Goal: Communication & Community: Share content

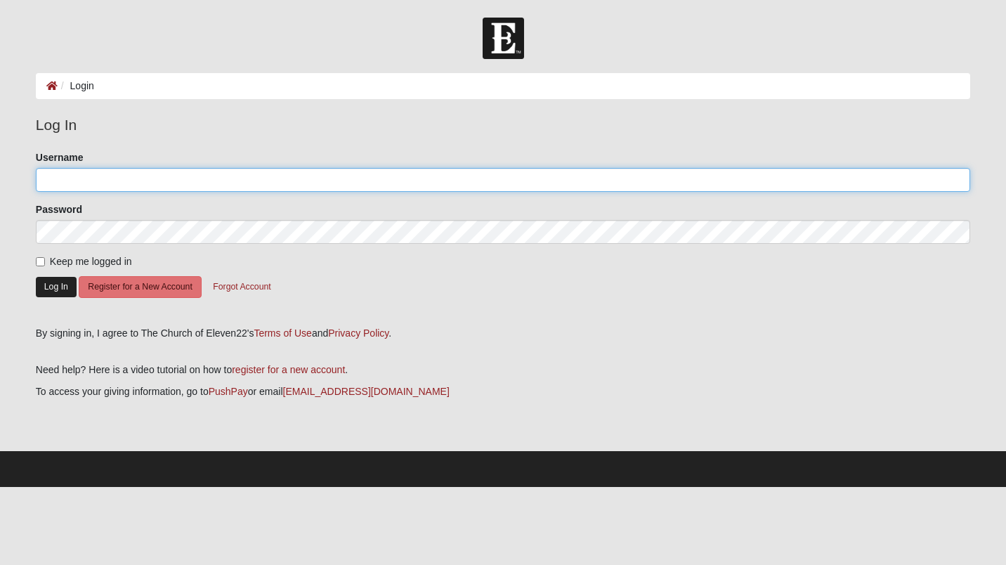
type input "chrisadcox"
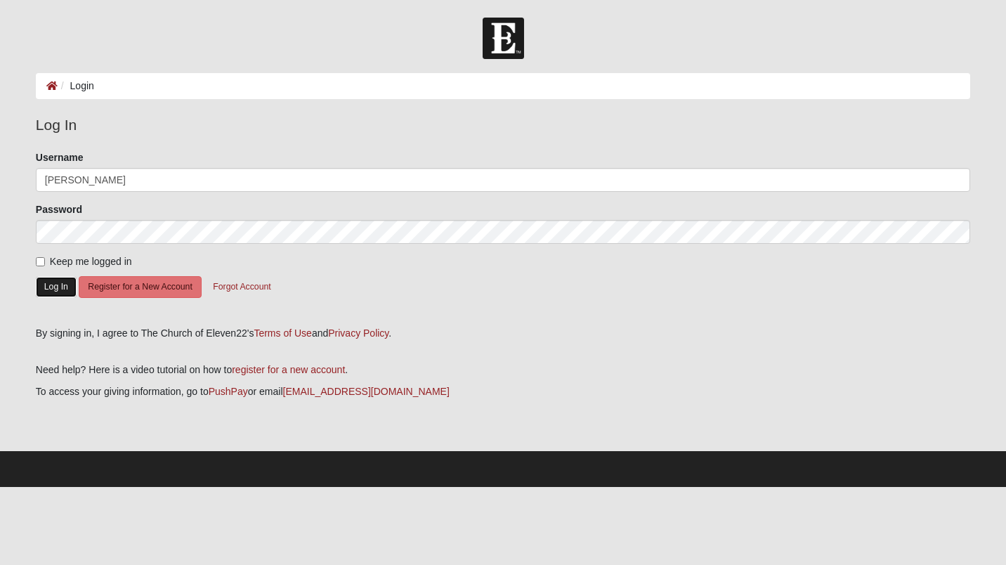
click at [53, 286] on button "Log In" at bounding box center [56, 287] width 41 height 20
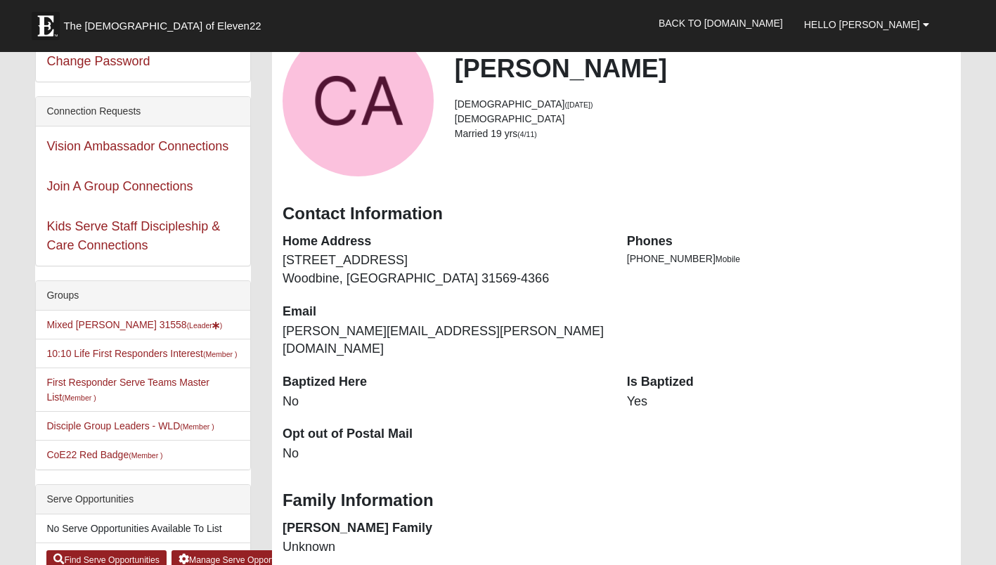
scroll to position [106, 0]
click at [82, 318] on link "Mixed [PERSON_NAME] 31558 (Leader )" at bounding box center [134, 323] width 176 height 11
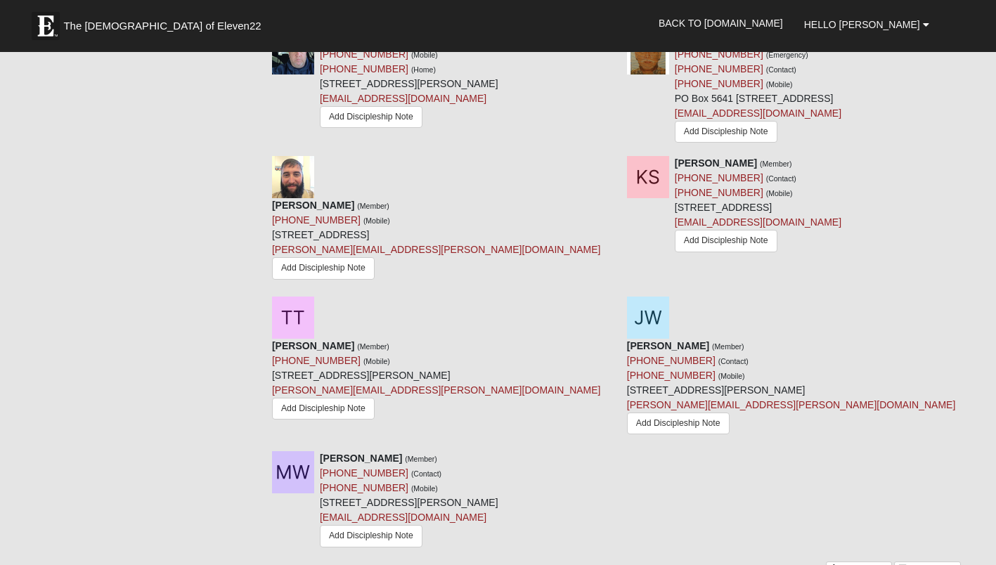
scroll to position [1612, 0]
click at [942, 561] on link "Email Roster" at bounding box center [927, 568] width 66 height 15
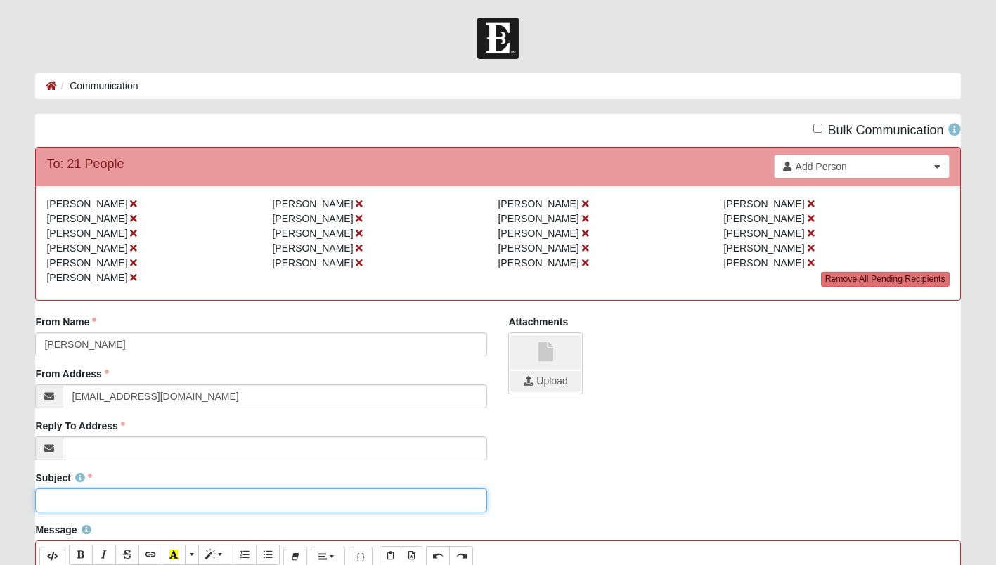
click at [119, 497] on input "Subject" at bounding box center [261, 500] width 452 height 24
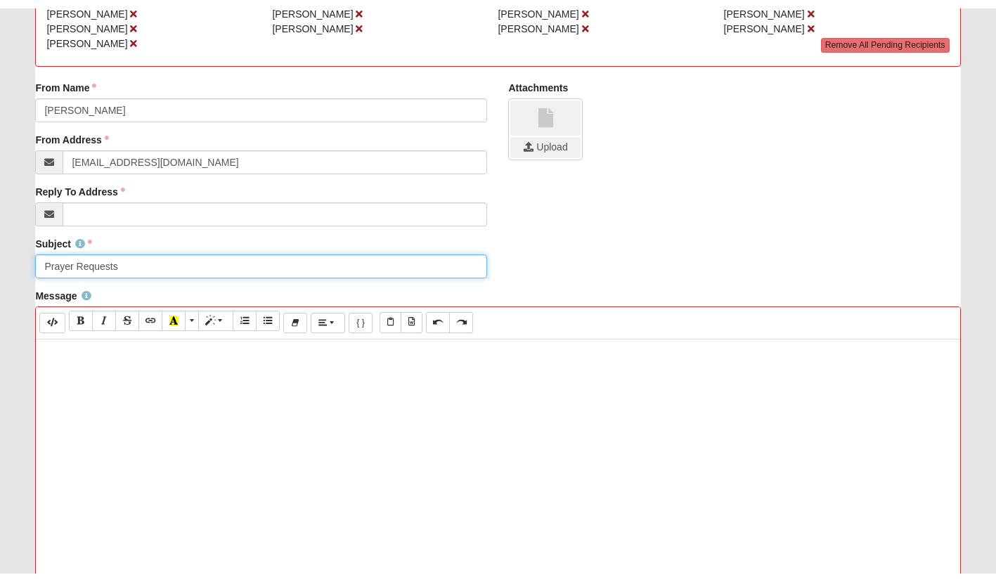
scroll to position [243, 0]
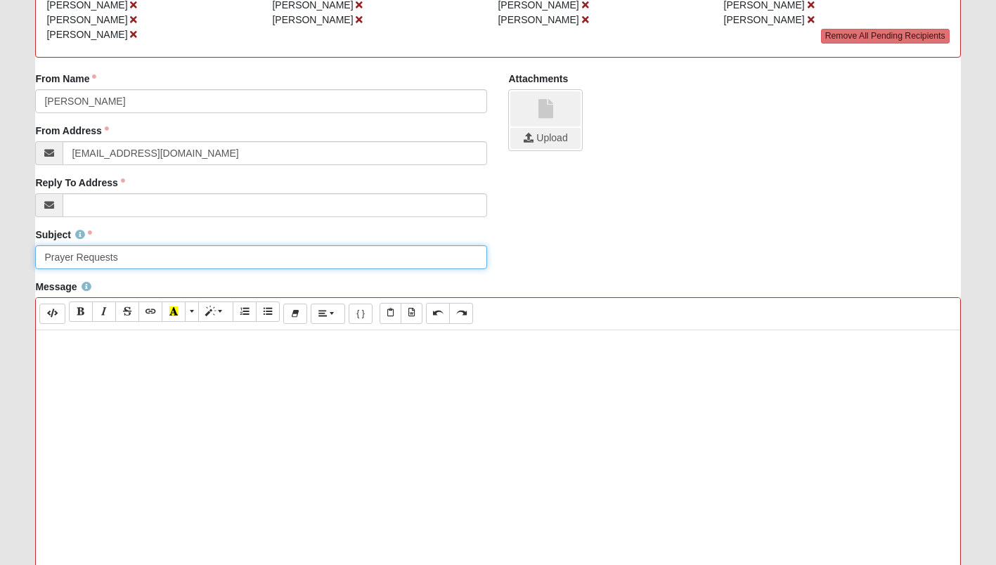
type input "Prayer Requests"
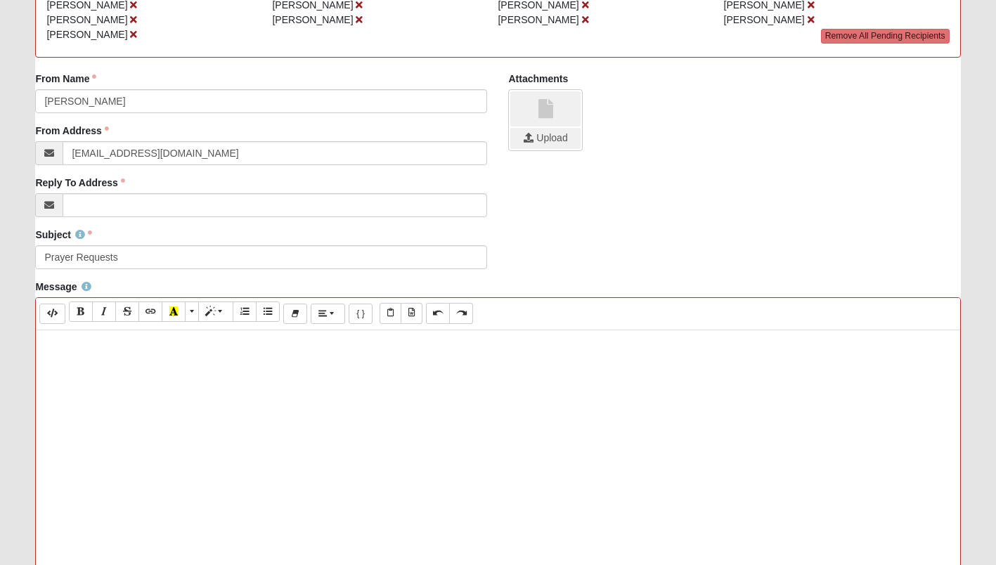
click at [58, 357] on div at bounding box center [497, 541] width 923 height 422
click at [91, 346] on p "This week please be in prayer for:" at bounding box center [497, 344] width 909 height 15
click at [178, 346] on p "Listen for [DEMOGRAPHIC_DATA]'s still calm voice lease be in prayer for:" at bounding box center [497, 344] width 909 height 15
click at [244, 346] on p "Listen for [DEMOGRAPHIC_DATA]'s still calm voice in your life." at bounding box center [497, 344] width 909 height 15
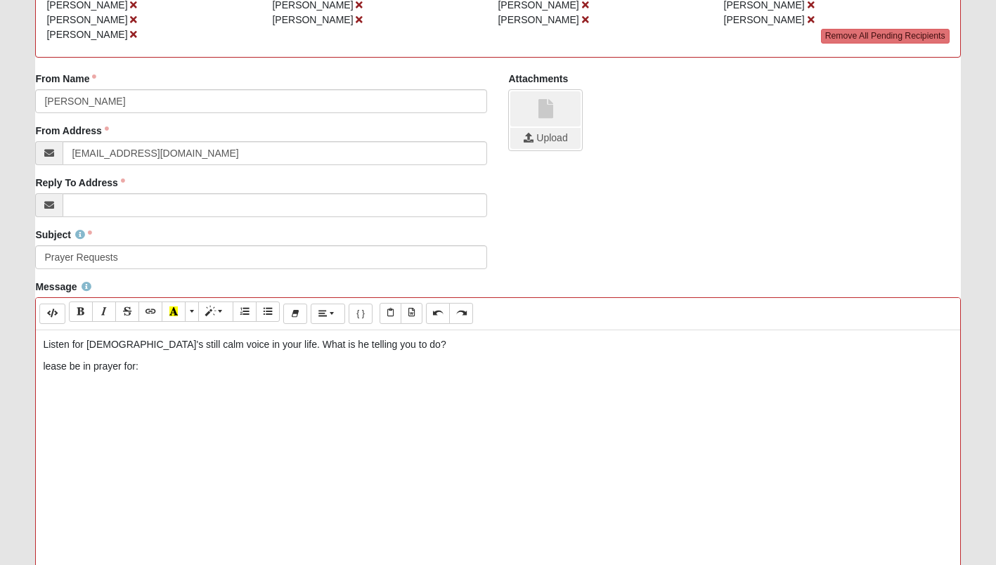
click at [273, 345] on p "Listen for [DEMOGRAPHIC_DATA]'s still calm voice in your life. What is he telli…" at bounding box center [497, 344] width 909 height 15
click at [380, 349] on p "Listen for [DEMOGRAPHIC_DATA]'s still calm voice in your life. What is He telli…" at bounding box center [497, 344] width 909 height 15
click at [43, 362] on p "lease be in prayer for:" at bounding box center [497, 366] width 909 height 15
click at [153, 369] on p "Please be in prayer for:" at bounding box center [497, 366] width 909 height 15
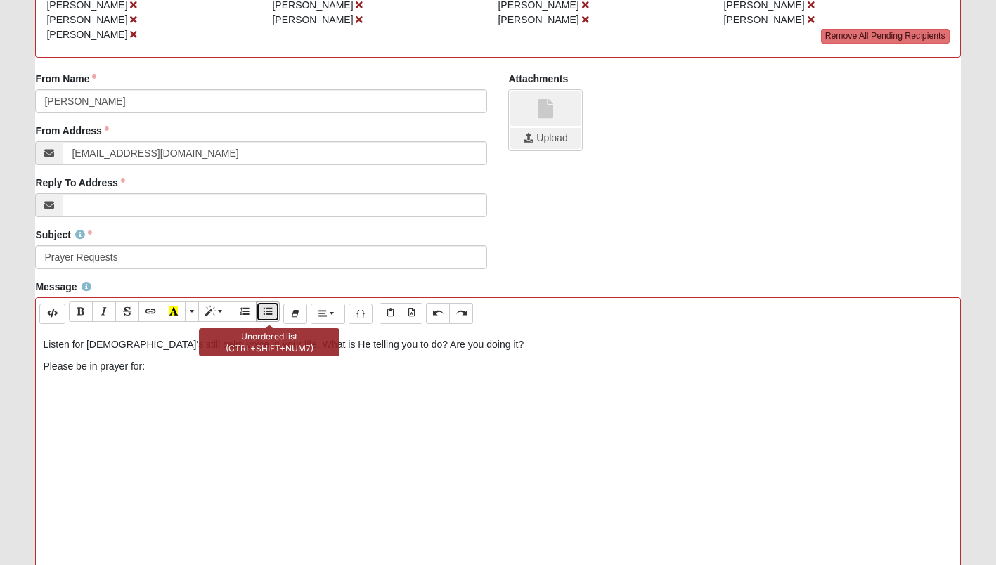
click at [272, 313] on icon "Unordered list (CTRL+SHIFT+NUM7)" at bounding box center [267, 311] width 8 height 10
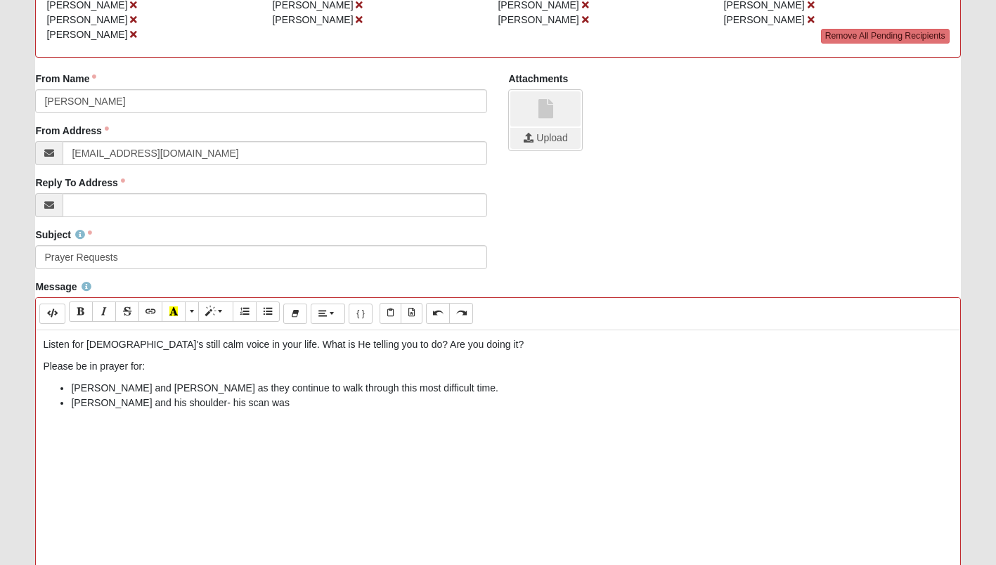
click at [240, 405] on li "[PERSON_NAME] and his shoulder- his scan was" at bounding box center [511, 403] width 881 height 15
click at [392, 389] on li "[PERSON_NAME] and [PERSON_NAME] as they continue to walk through this most diff…" at bounding box center [511, 388] width 881 height 15
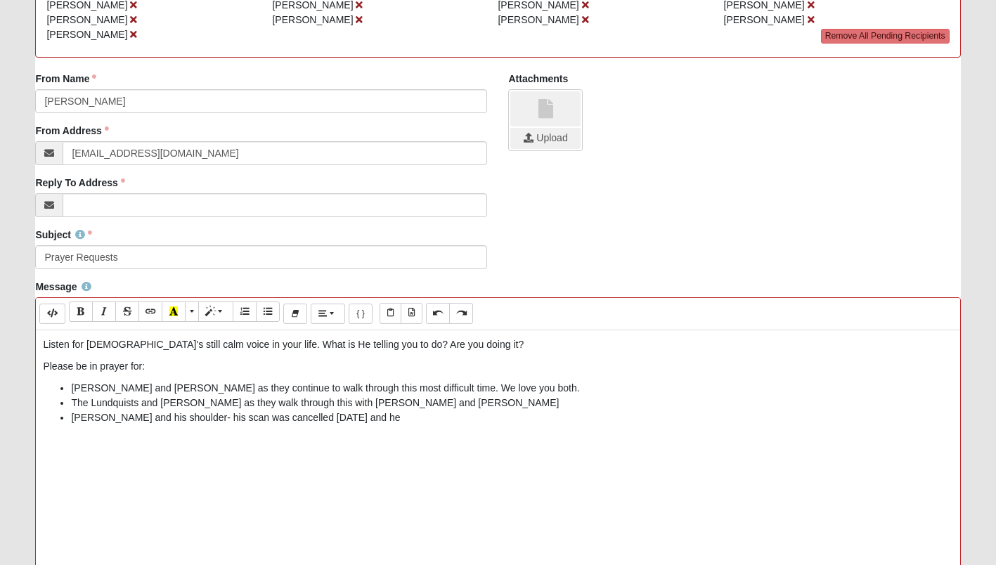
click at [410, 408] on li "The Lundquists and [PERSON_NAME] as they walk through this with [PERSON_NAME] a…" at bounding box center [511, 403] width 881 height 15
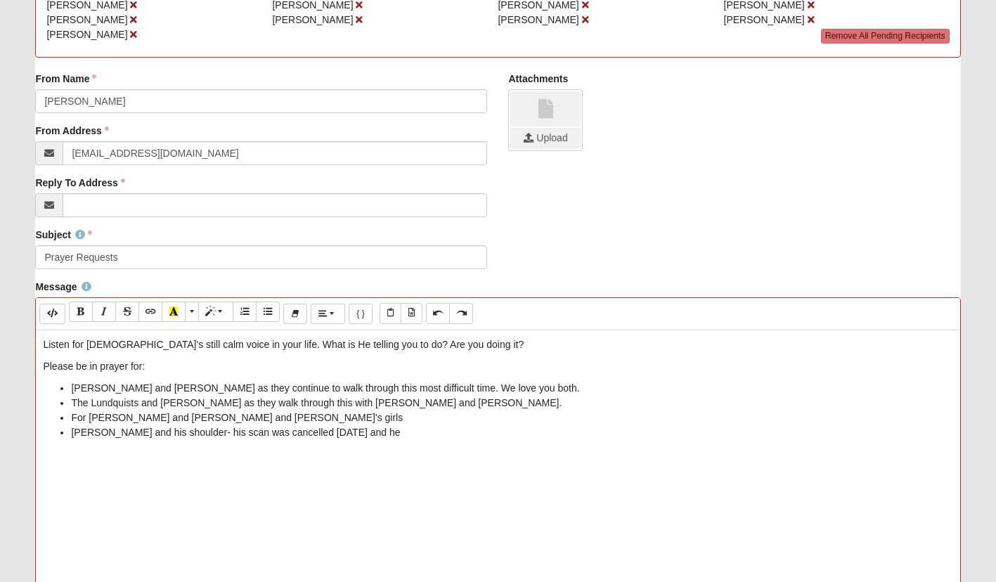
click at [358, 438] on li "[PERSON_NAME] and his shoulder- his scan was cancelled [DATE] and he" at bounding box center [511, 432] width 881 height 15
click at [323, 434] on li "[PERSON_NAME] and his shoulder- his scan was cancelled [DATE] and he his" at bounding box center [511, 432] width 881 height 15
click at [343, 433] on li "[PERSON_NAME] and his shoulder- his scan was cancelled [DATE]. He his" at bounding box center [511, 432] width 881 height 15
click at [410, 411] on li "For [PERSON_NAME] and [PERSON_NAME] and [PERSON_NAME]'s girls" at bounding box center [511, 417] width 881 height 15
click at [408, 410] on li "The Lundquists and [PERSON_NAME] as they walk through this with [PERSON_NAME] a…" at bounding box center [511, 403] width 881 height 15
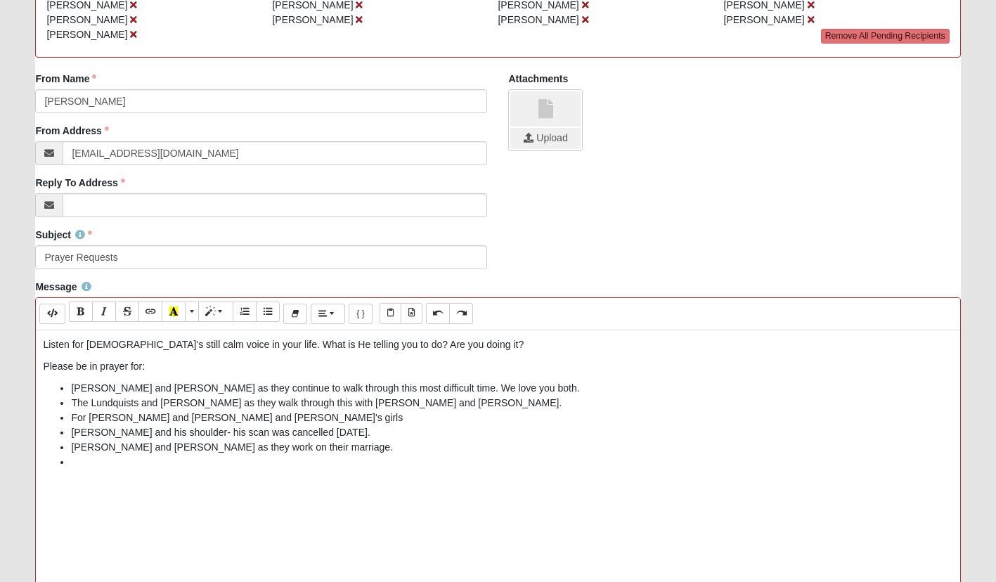
click at [130, 476] on div "Listen for [DEMOGRAPHIC_DATA]'s still calm voice in your life. What is He telli…" at bounding box center [497, 541] width 923 height 422
click at [112, 465] on li at bounding box center [511, 462] width 881 height 15
click at [147, 491] on p "There will be no group" at bounding box center [497, 483] width 909 height 15
click at [89, 459] on li "For Saturated" at bounding box center [511, 462] width 881 height 15
click at [256, 468] on li "For all involved in putting on Saturated" at bounding box center [511, 462] width 881 height 15
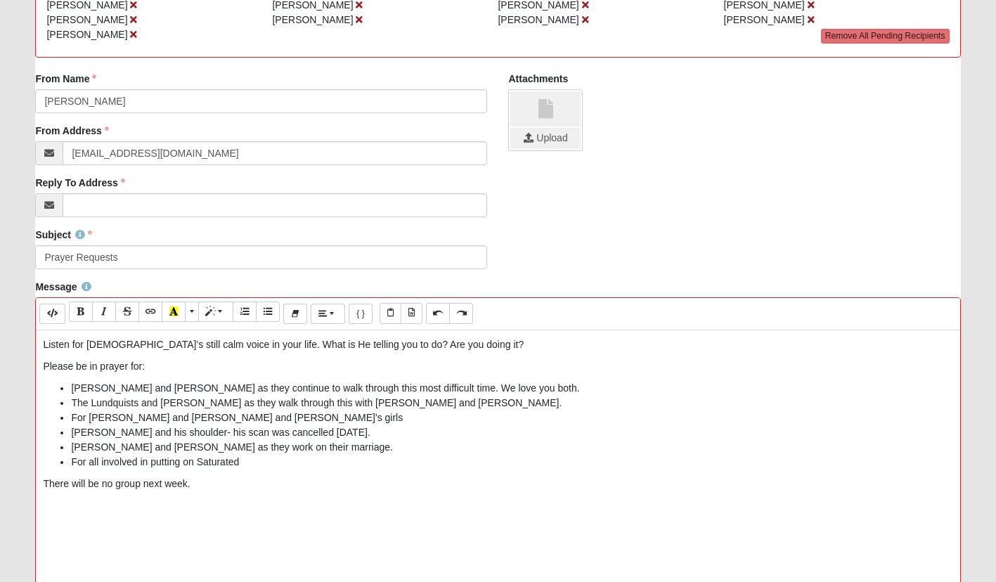
click at [206, 489] on p "There will be no group next week." at bounding box center [497, 483] width 909 height 15
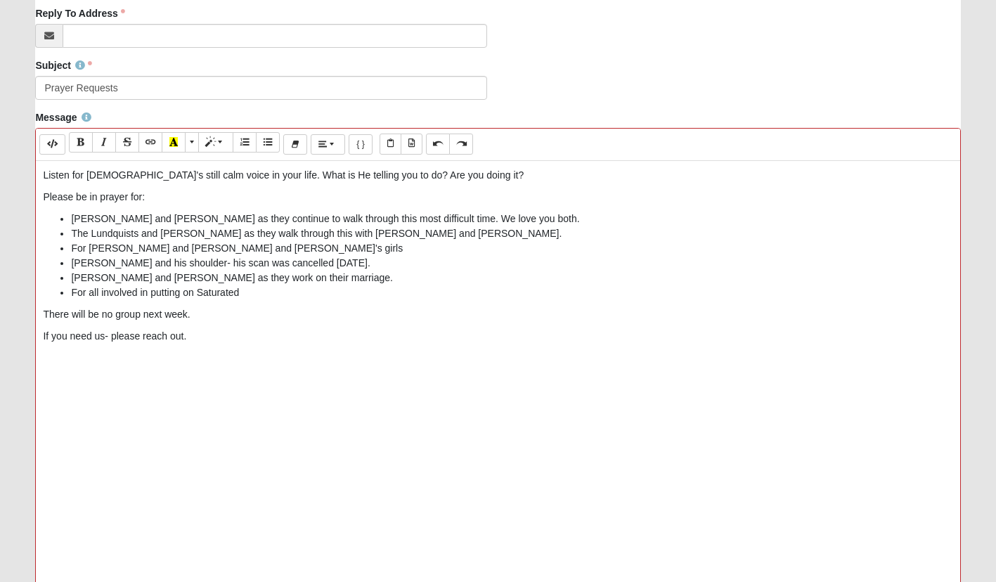
scroll to position [580, 0]
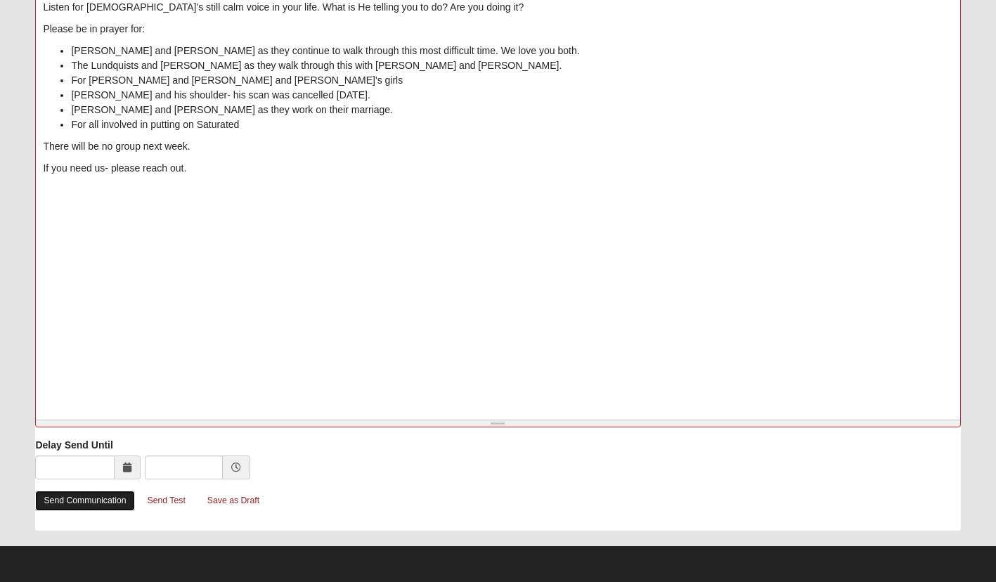
click at [95, 507] on link "Send Communication" at bounding box center [84, 500] width 99 height 20
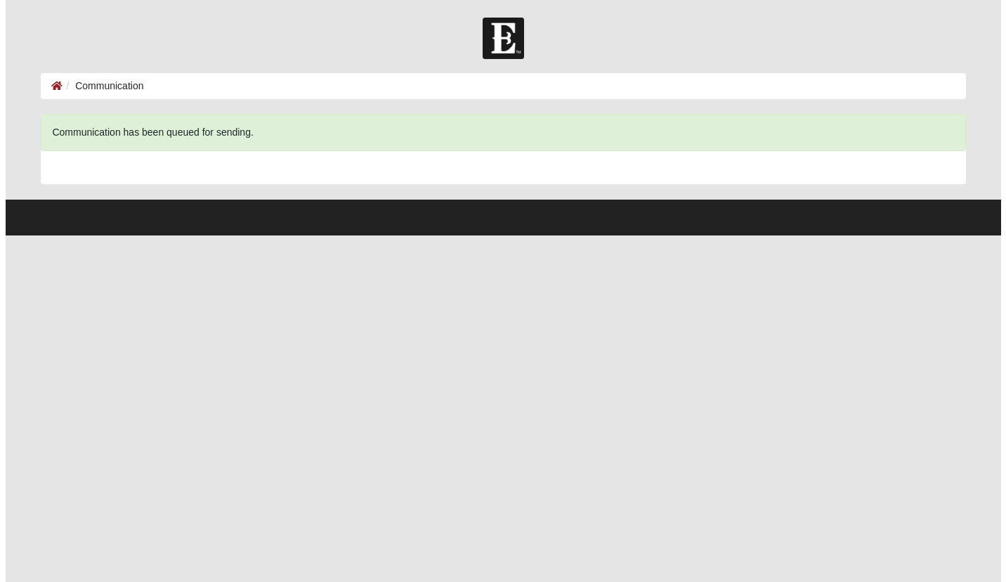
scroll to position [0, 0]
